Goal: Transaction & Acquisition: Purchase product/service

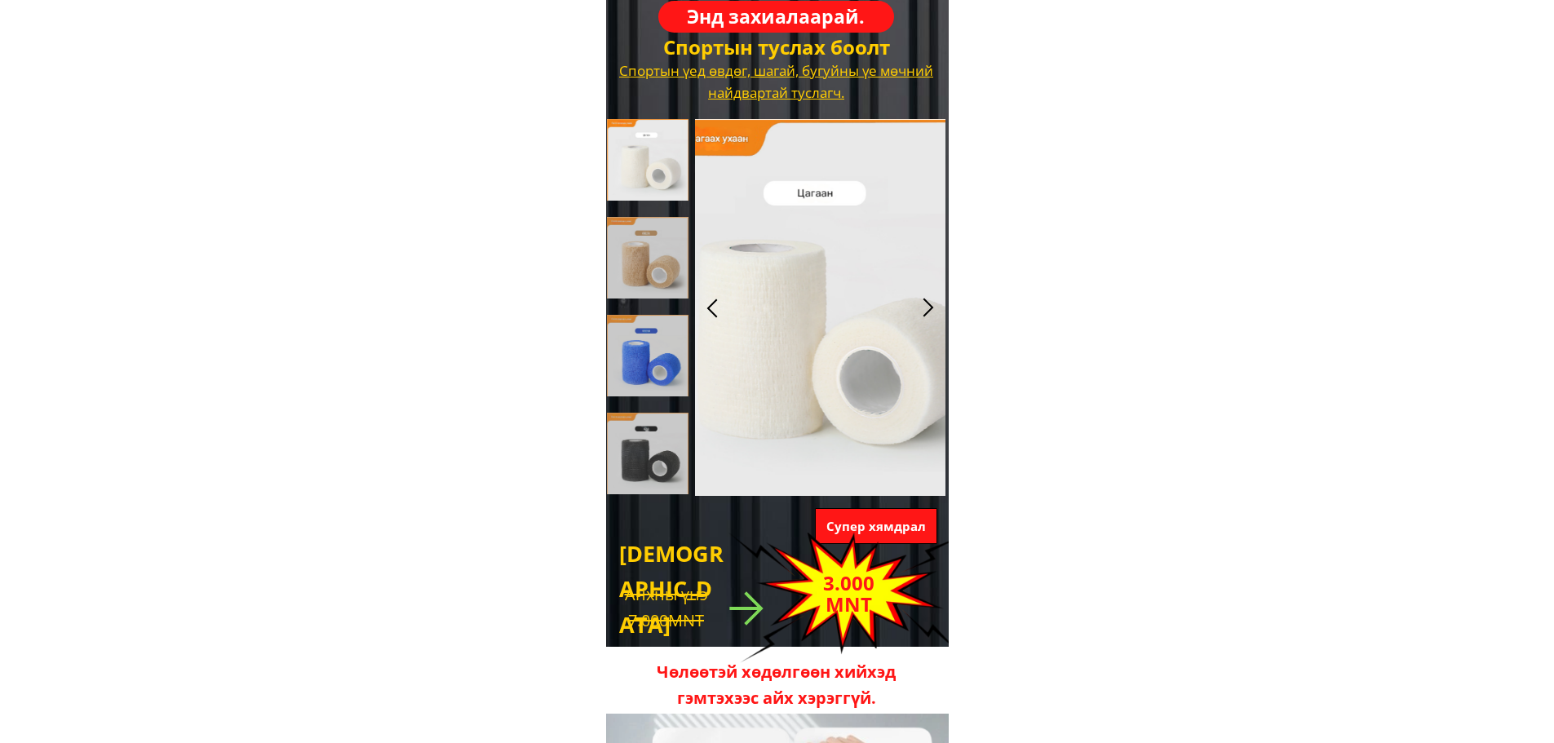
click at [771, 12] on h3 "Энд захиалаарай." at bounding box center [775, 17] width 179 height 30
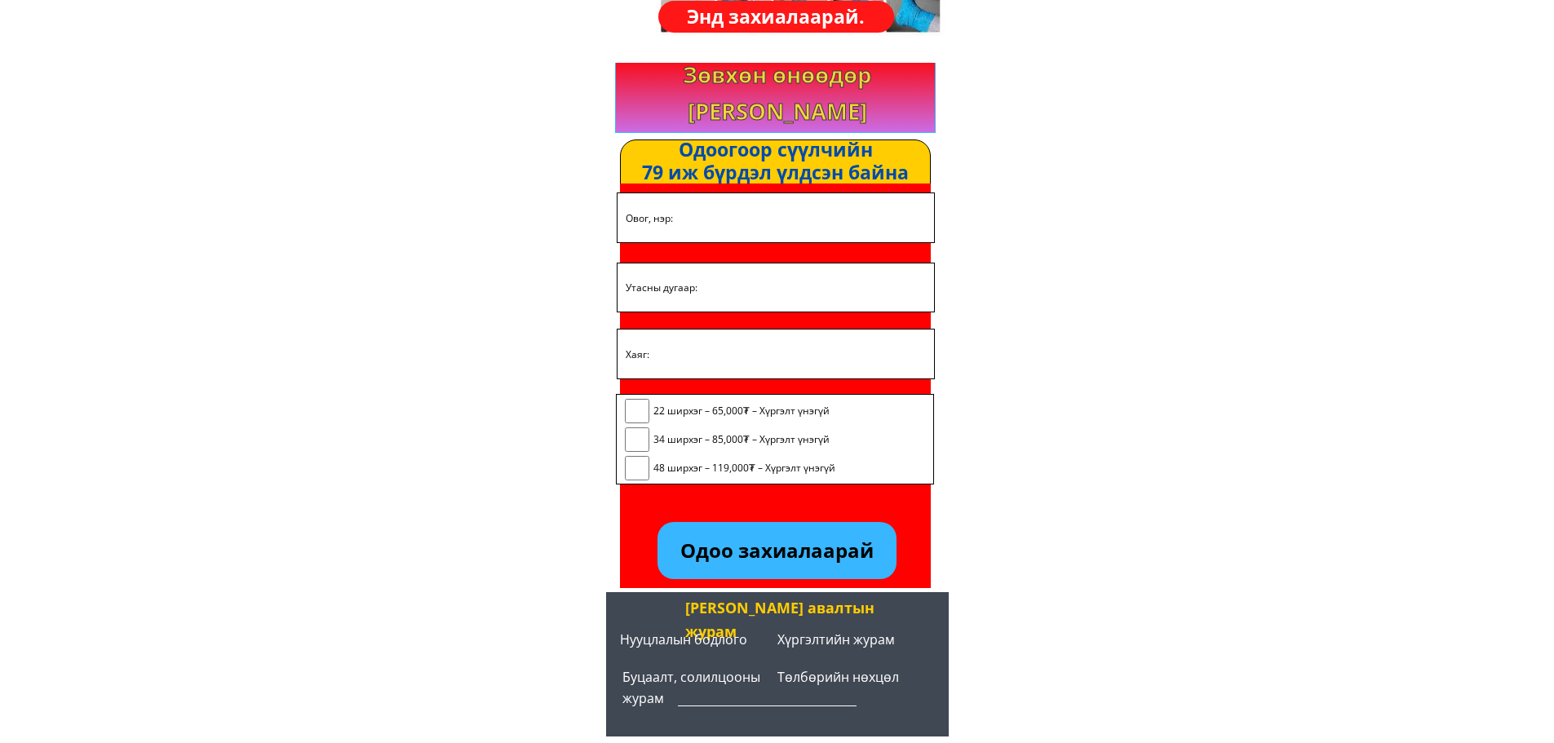
scroll to position [2845, 0]
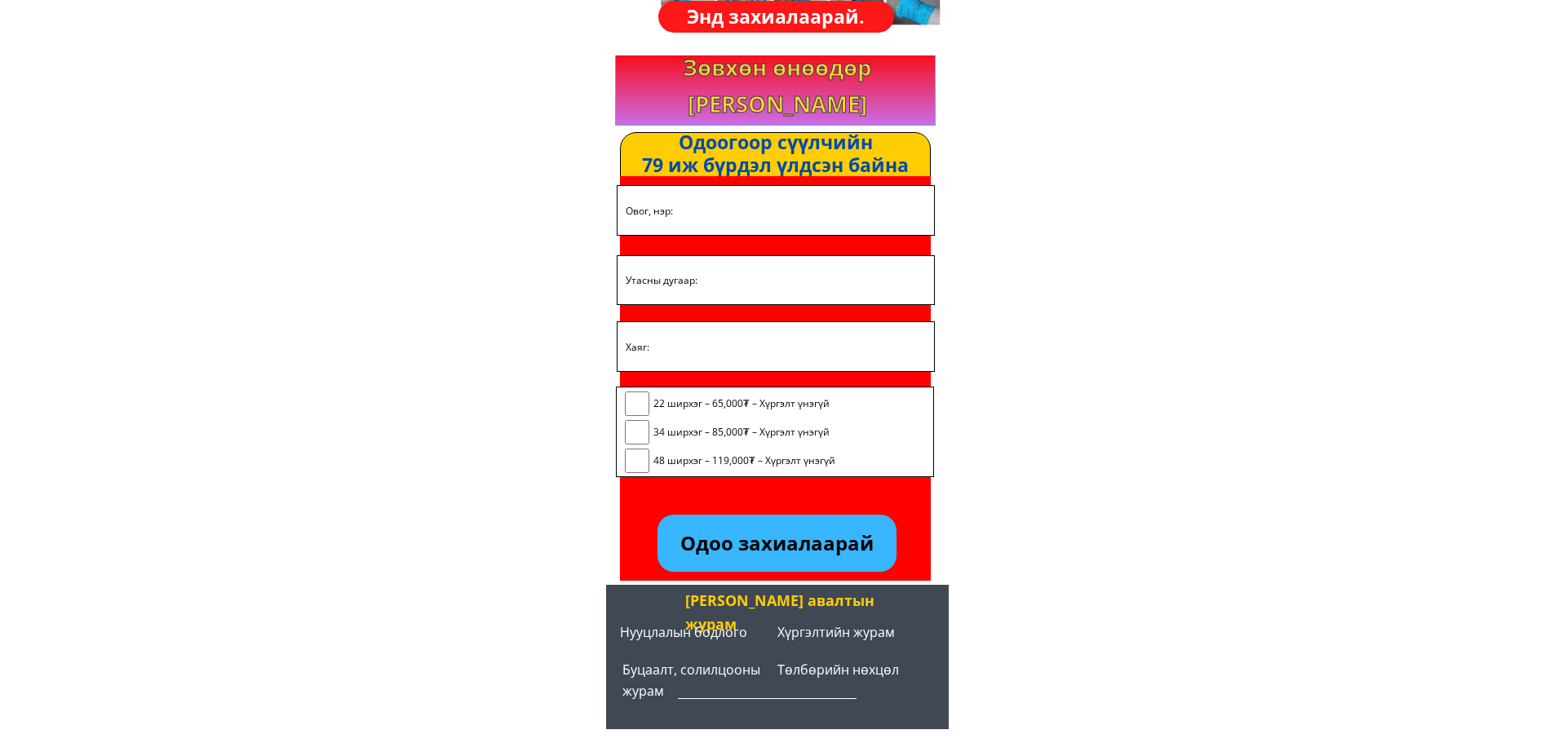
click at [716, 215] on input "text" at bounding box center [775, 210] width 308 height 48
type input "Y"
type input "[PERSON_NAME] [GEOGRAPHIC_DATA]"
type input "96944747"
click button "submit" at bounding box center [0, 0] width 0 height 0
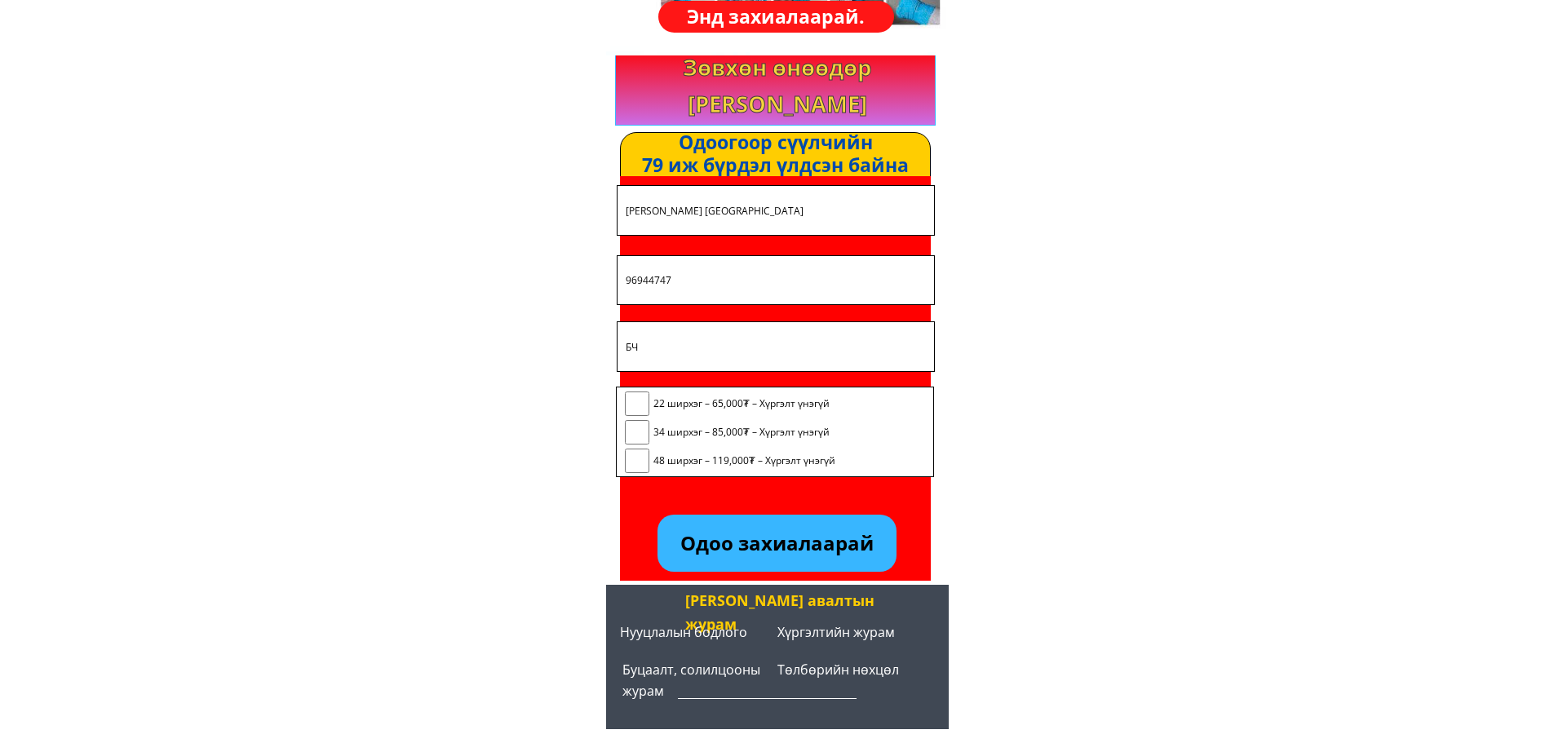
type input "Б"
type input "БГД 20-р хороо Ажилчины гудамж ТЭЦ-4 явах замд УББҮК байр"
click button "submit" at bounding box center [0, 0] width 0 height 0
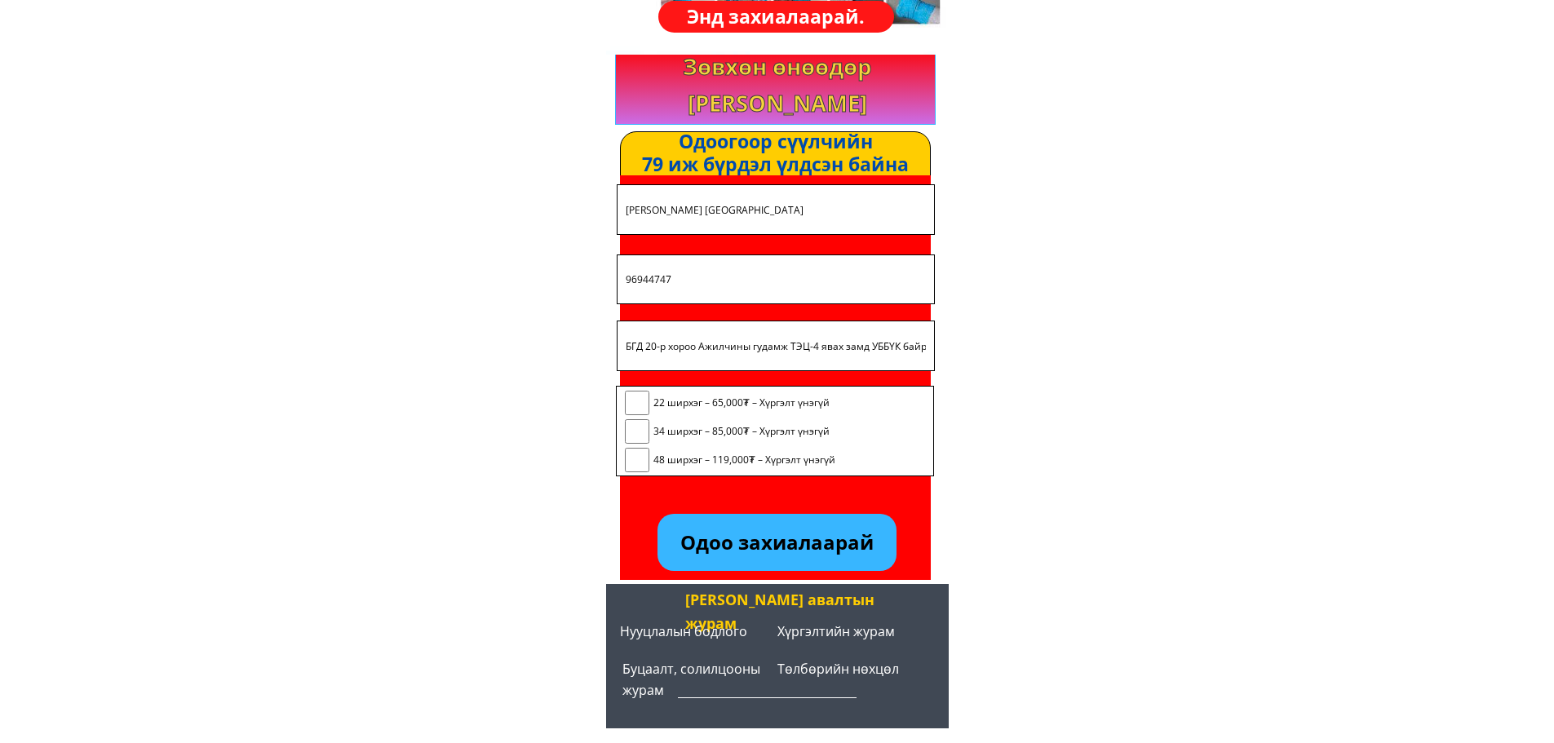
click at [795, 546] on p "Одоо захиалаарай" at bounding box center [776, 542] width 238 height 57
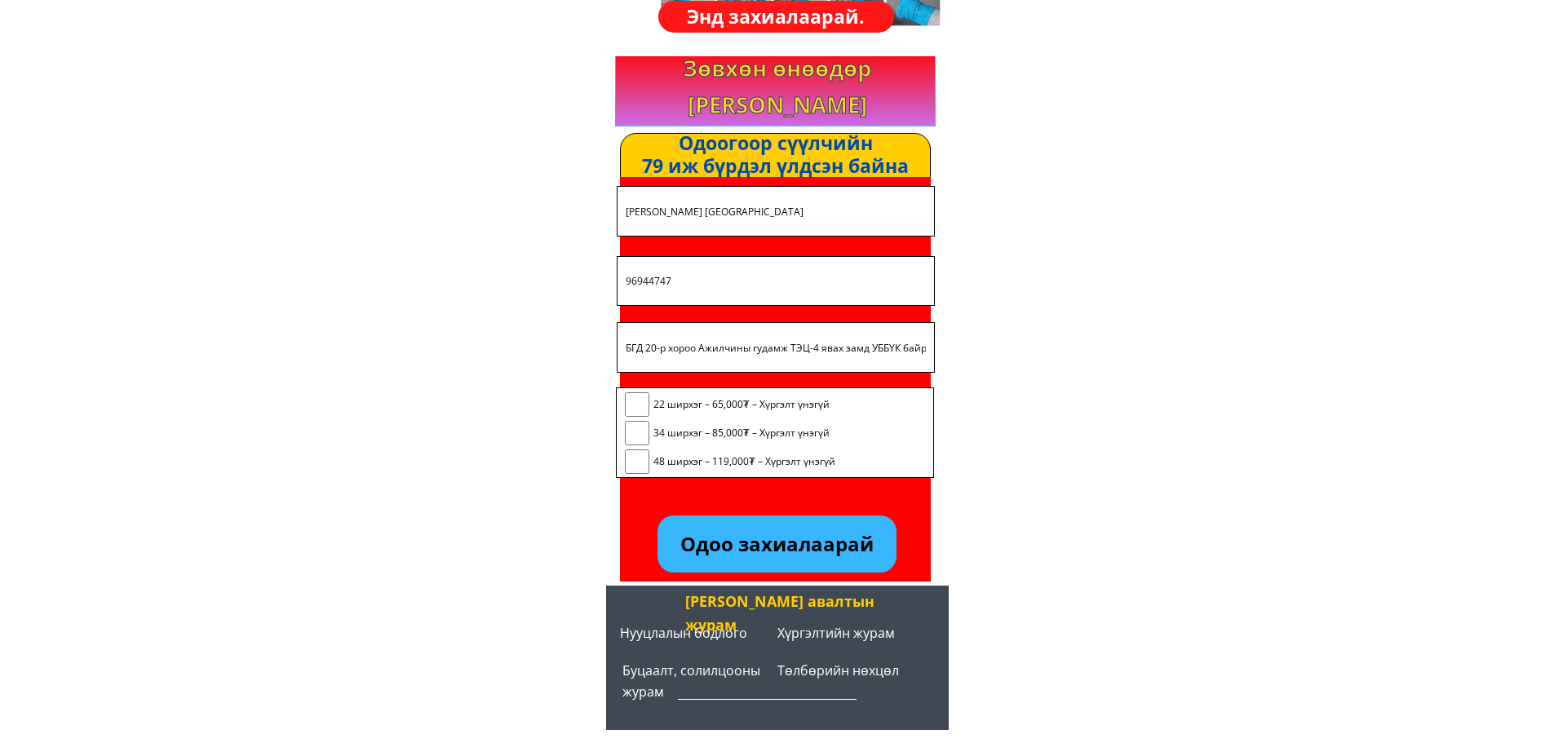
scroll to position [2845, 0]
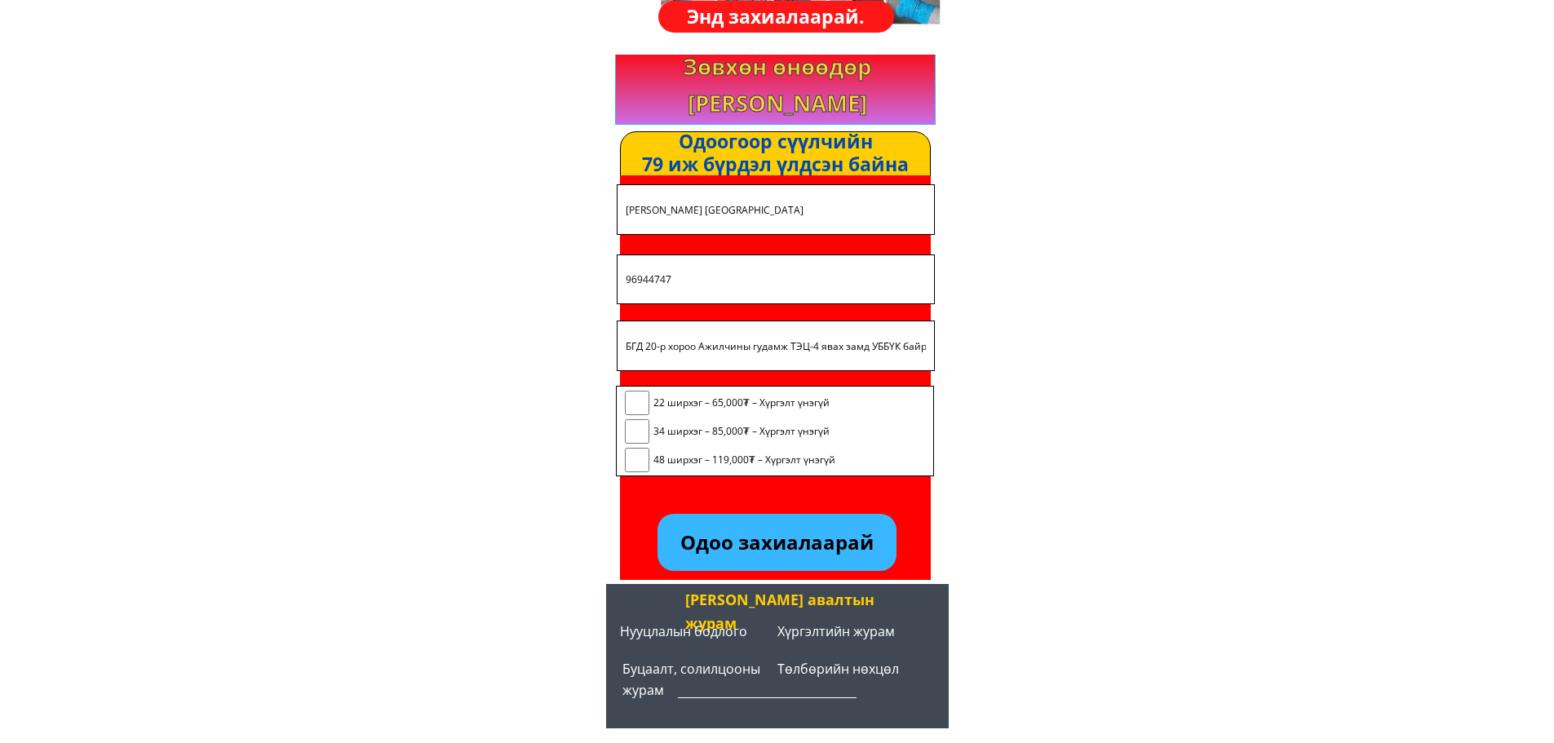
click at [645, 406] on input "checkbox" at bounding box center [637, 403] width 24 height 24
click at [636, 411] on input "checkbox" at bounding box center [637, 403] width 24 height 24
checkbox input "false"
click at [739, 523] on p "Одоо захиалаарай" at bounding box center [776, 542] width 238 height 57
click at [752, 551] on p "Одоо захиалаарай" at bounding box center [777, 542] width 250 height 60
